Goal: Information Seeking & Learning: Learn about a topic

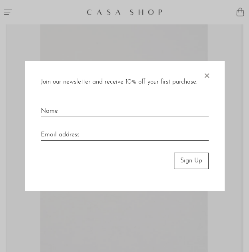
click at [207, 74] on span "×" at bounding box center [207, 74] width 8 height 26
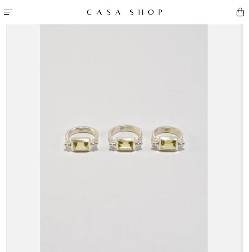
click at [9, 12] on icon "Menu" at bounding box center [8, 12] width 10 height 10
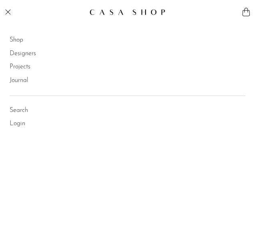
click at [12, 40] on link "Shop" at bounding box center [17, 40] width 14 height 10
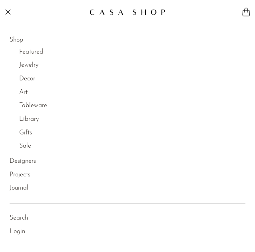
click at [32, 67] on link "Jewelry" at bounding box center [28, 65] width 19 height 10
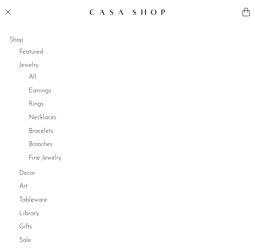
click at [30, 79] on link "All" at bounding box center [33, 77] width 8 height 10
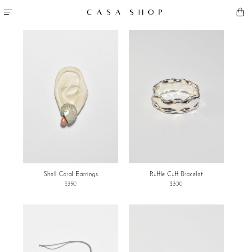
click at [6, 12] on icon "Menu" at bounding box center [8, 12] width 8 height 5
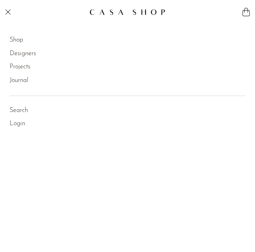
click at [23, 41] on link "Shop" at bounding box center [17, 40] width 14 height 10
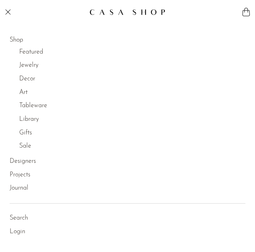
click at [26, 64] on link "Jewelry" at bounding box center [28, 65] width 19 height 10
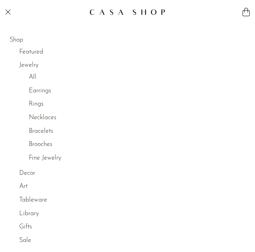
click at [35, 75] on link "All" at bounding box center [33, 77] width 8 height 10
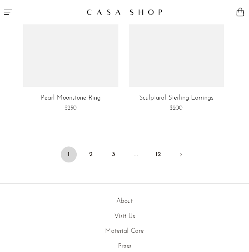
scroll to position [3065, 0]
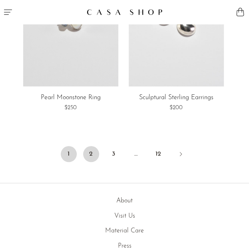
click at [92, 151] on link "2" at bounding box center [91, 154] width 16 height 16
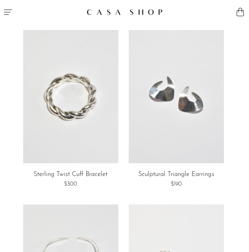
click at [3, 13] on button "Menu" at bounding box center [62, 12] width 125 height 24
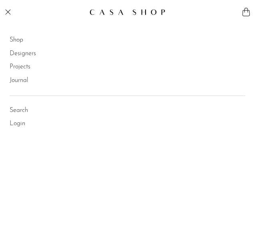
click at [20, 42] on link "Shop" at bounding box center [17, 40] width 14 height 10
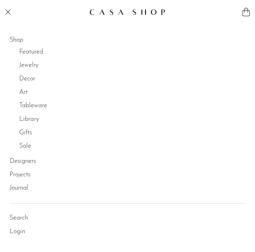
click at [25, 68] on link "Jewelry" at bounding box center [28, 65] width 19 height 10
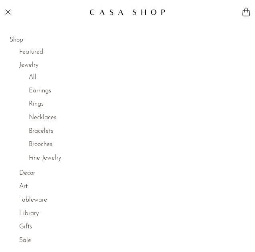
click at [43, 160] on link "Fine Jewelry" at bounding box center [45, 158] width 32 height 10
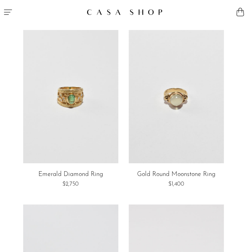
click at [5, 12] on icon "Menu" at bounding box center [8, 12] width 8 height 5
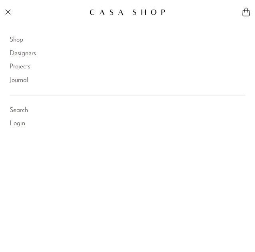
click at [16, 40] on link "Shop" at bounding box center [17, 40] width 14 height 10
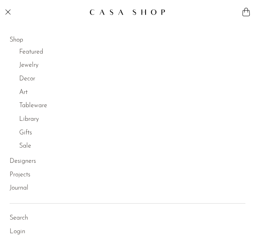
click at [26, 66] on link "Jewelry" at bounding box center [28, 65] width 19 height 10
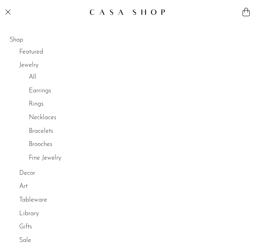
click at [42, 118] on link "Necklaces" at bounding box center [43, 118] width 28 height 10
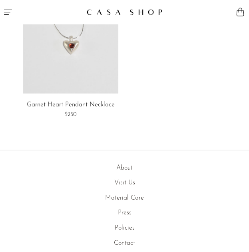
click at [8, 6] on button "Menu" at bounding box center [62, 12] width 125 height 24
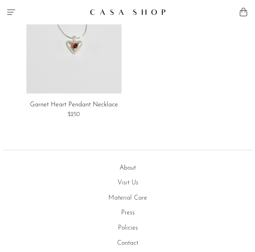
scroll to position [2769, 0]
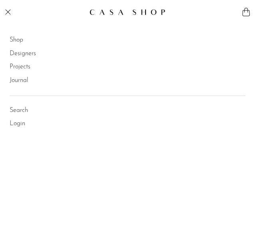
click at [16, 45] on link "Shop" at bounding box center [17, 40] width 14 height 10
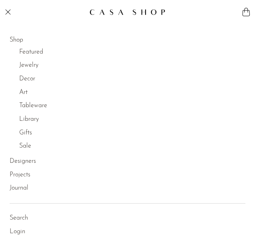
click at [29, 68] on link "Jewelry" at bounding box center [28, 65] width 19 height 10
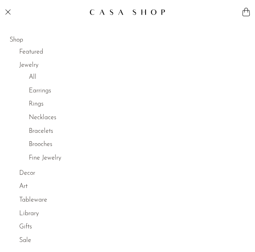
click at [36, 95] on link "Earrings" at bounding box center [40, 91] width 22 height 10
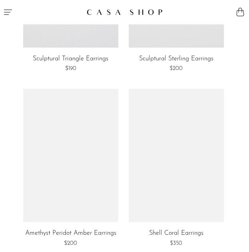
scroll to position [1517, 0]
